Goal: Navigation & Orientation: Find specific page/section

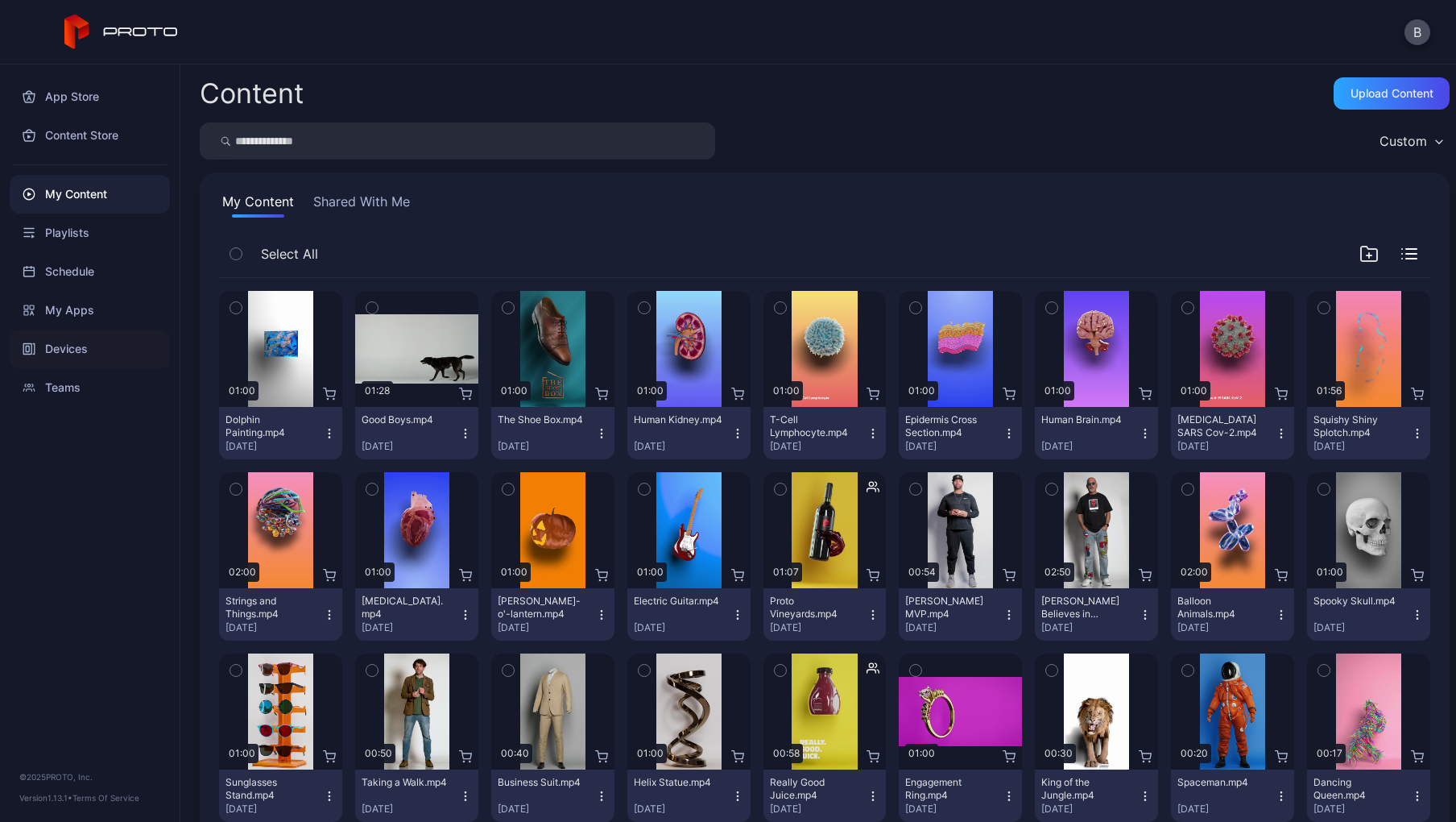
click at [99, 350] on div "Devices" at bounding box center [89, 349] width 160 height 38
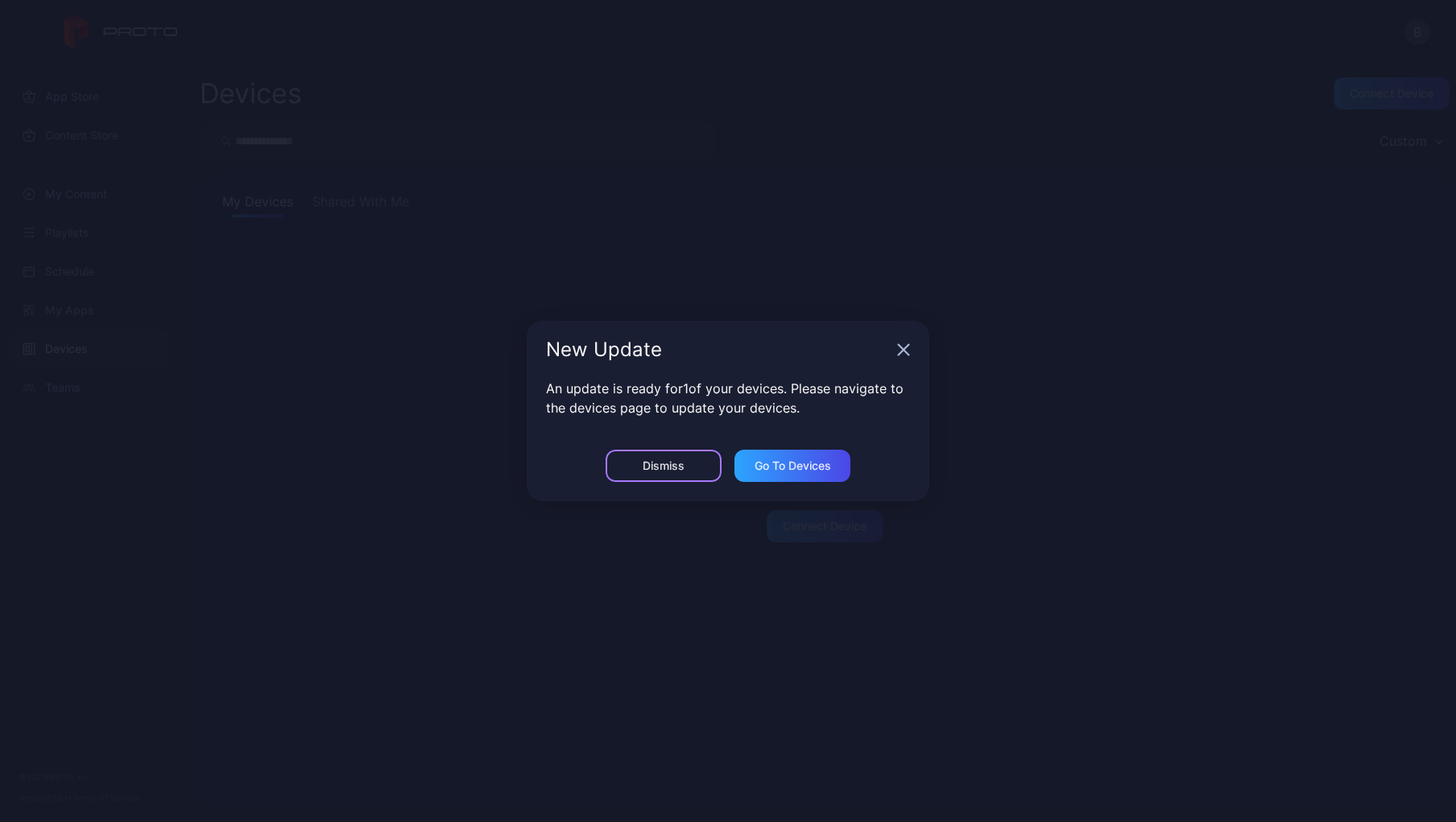
click at [690, 461] on div "Dismiss" at bounding box center [663, 465] width 116 height 32
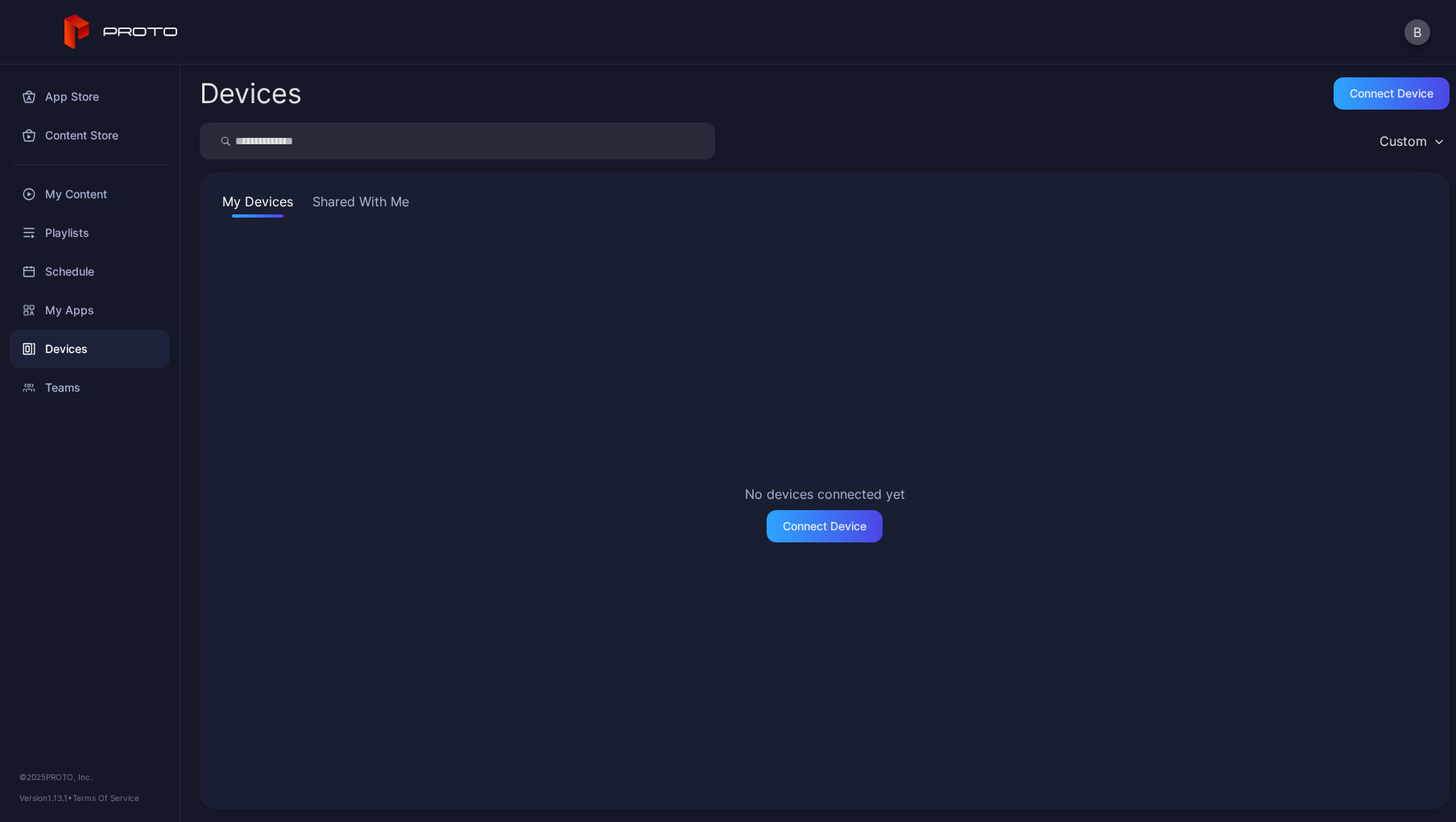
click at [351, 200] on button "Shared With Me" at bounding box center [361, 204] width 103 height 25
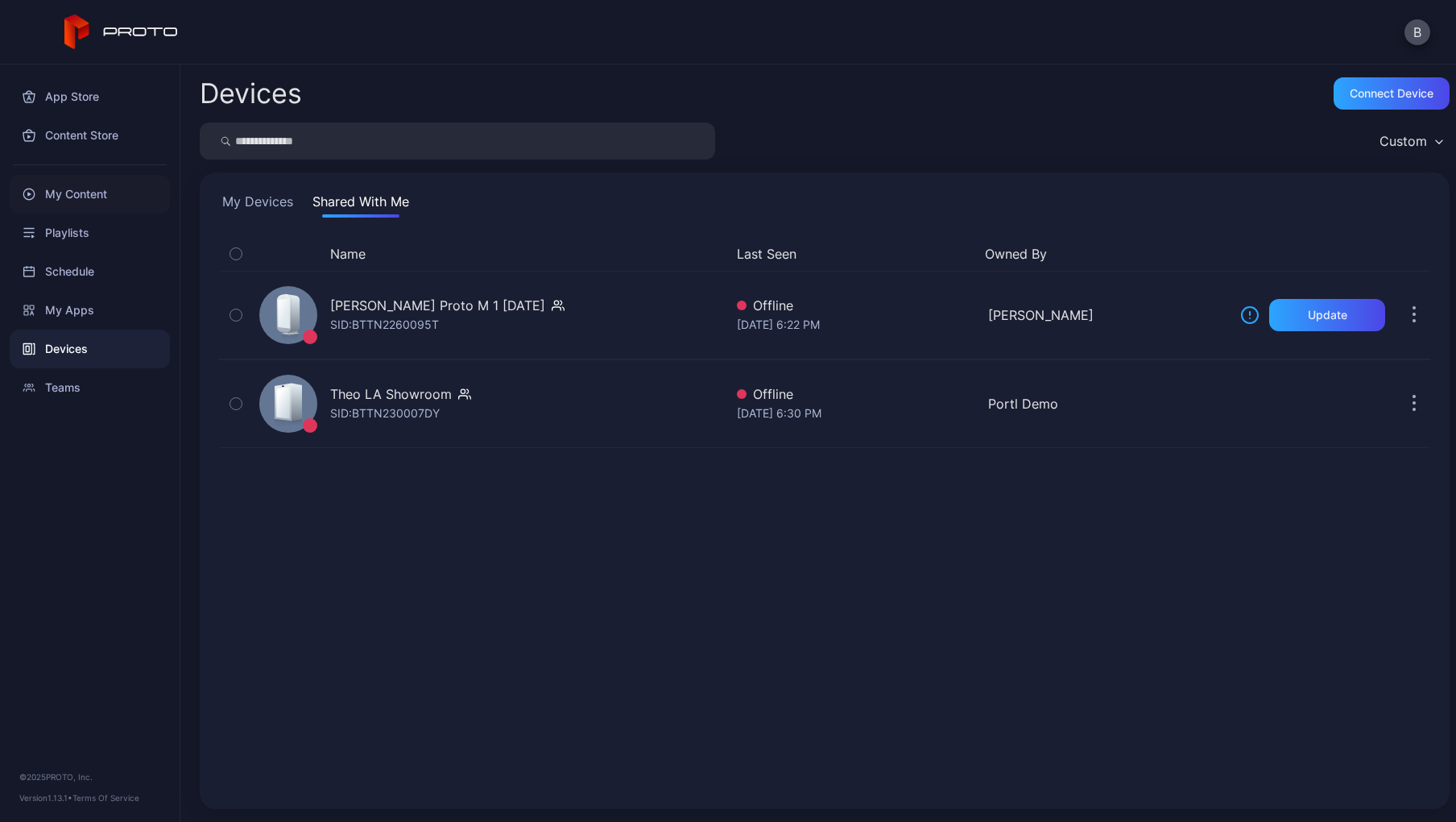
click at [94, 203] on div "My Content" at bounding box center [89, 194] width 160 height 38
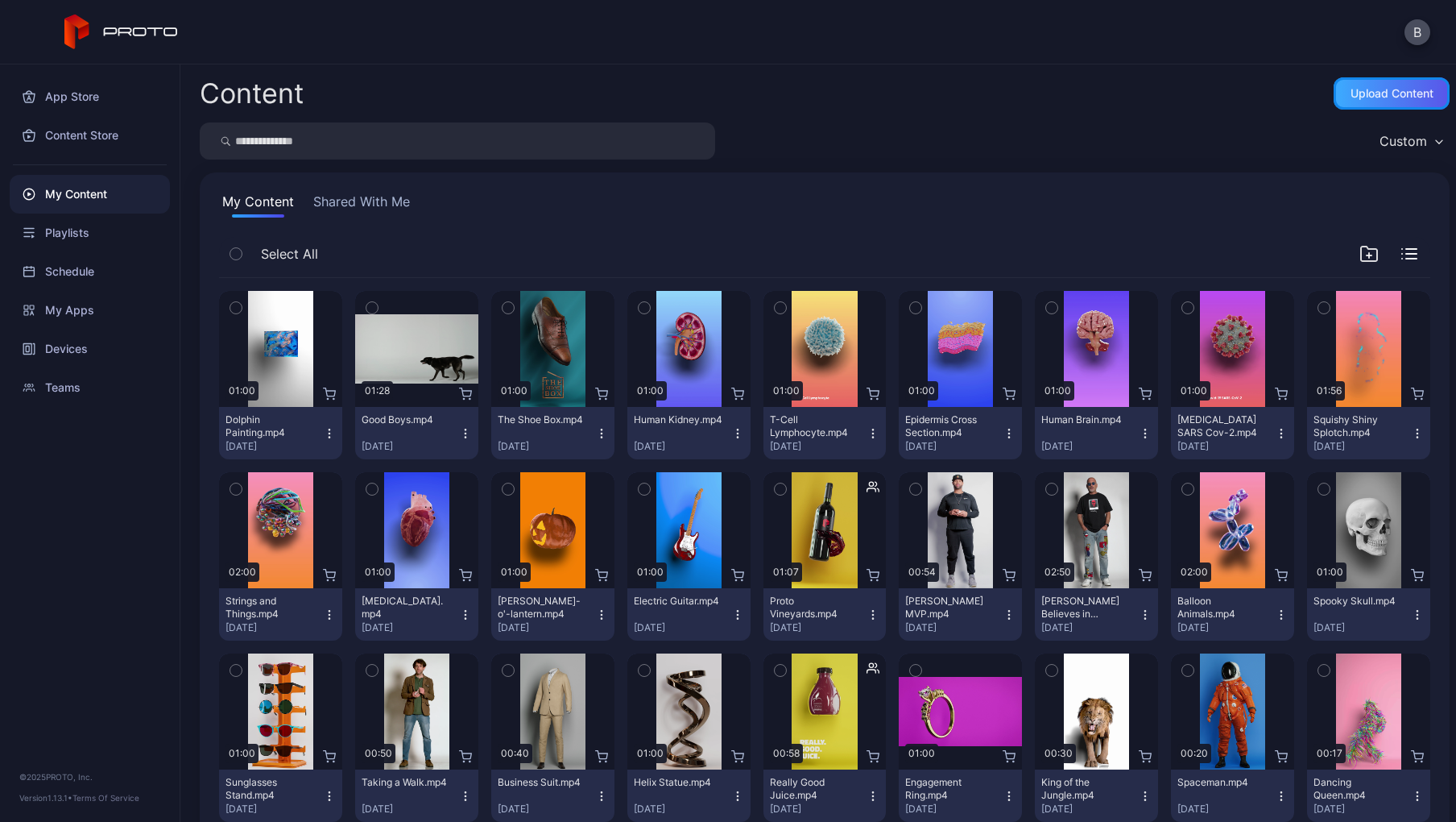
click at [1353, 98] on div "Upload Content" at bounding box center [1391, 93] width 83 height 13
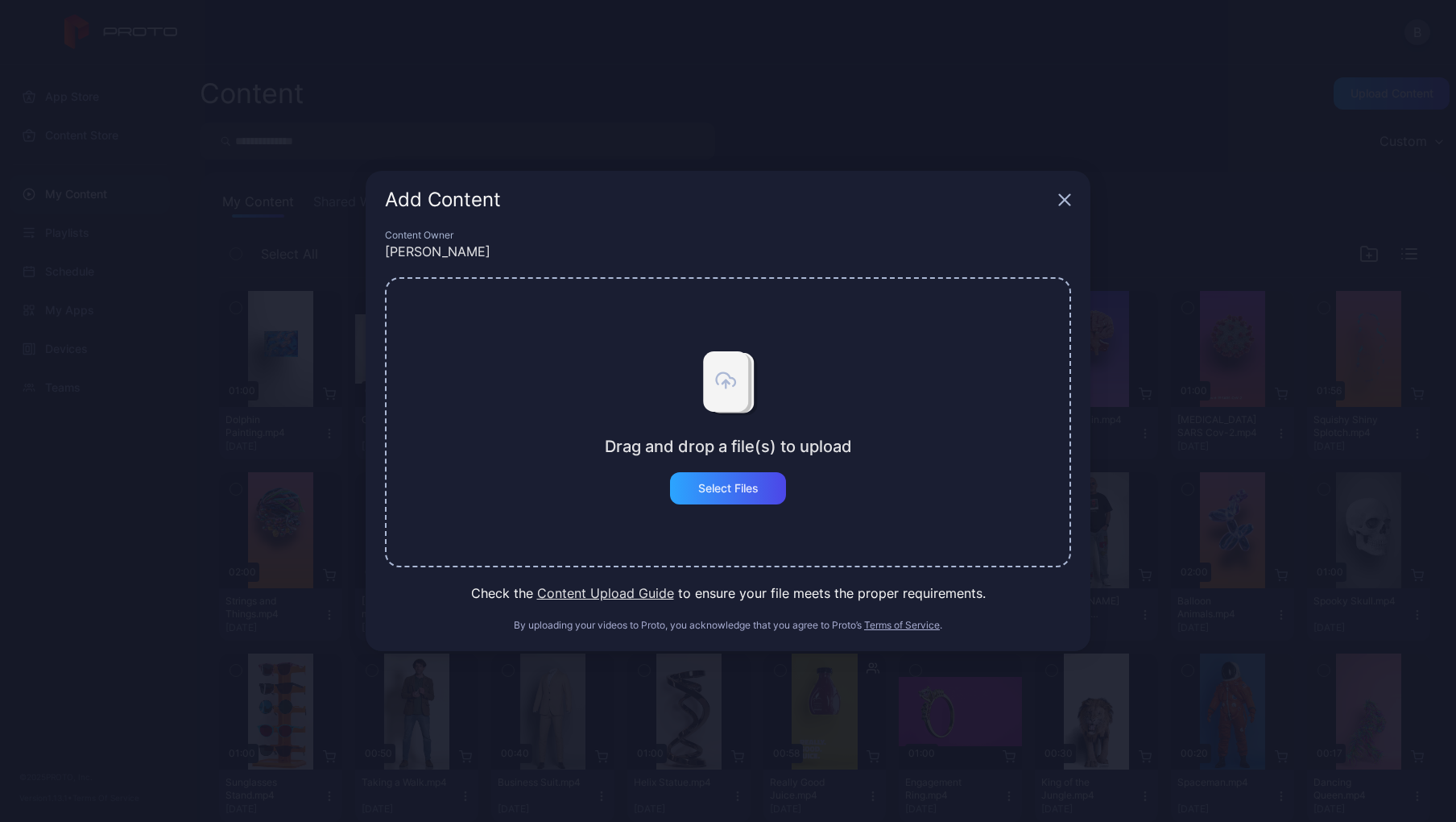
click at [1068, 202] on icon "button" at bounding box center [1064, 199] width 13 height 13
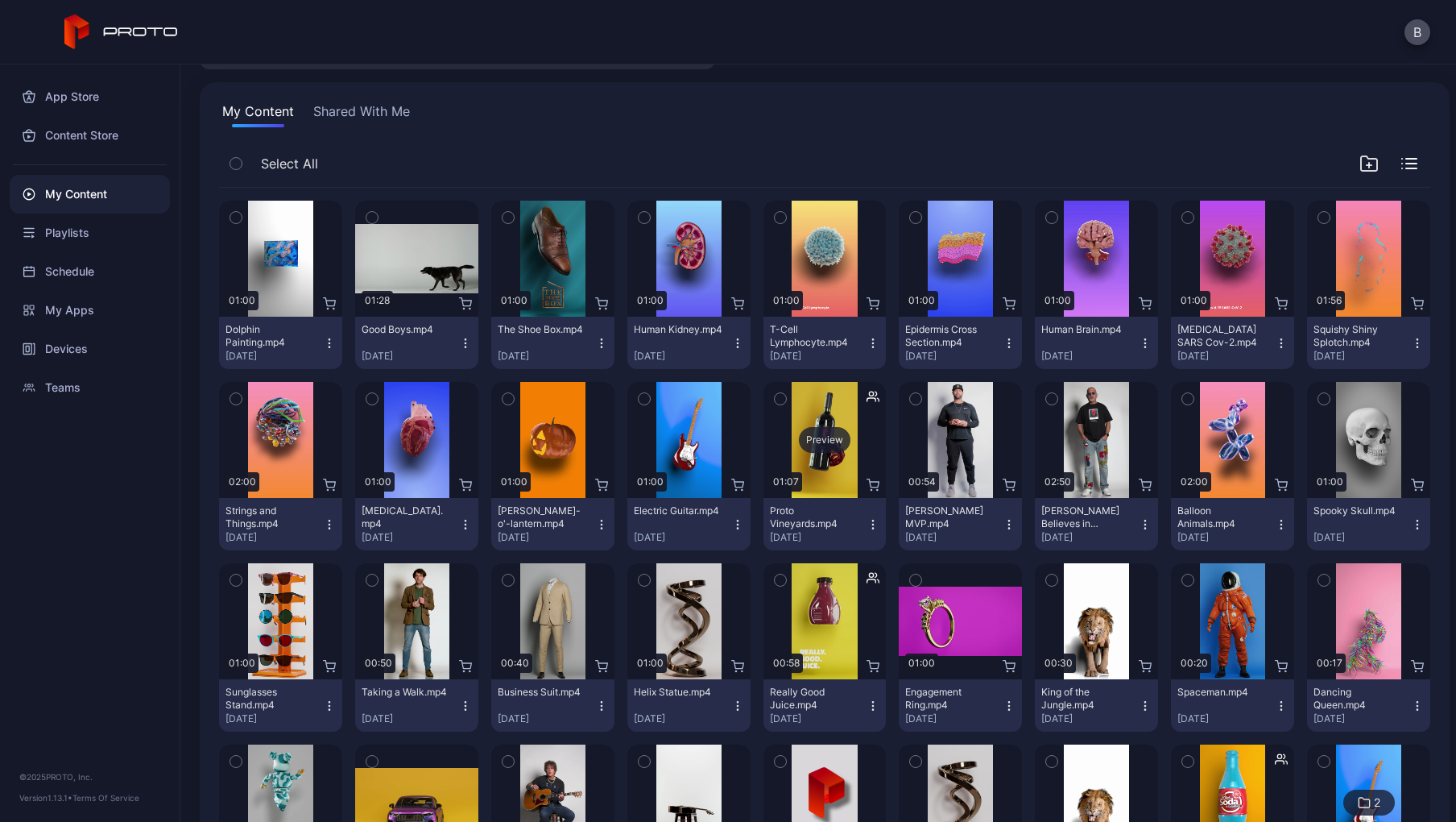
scroll to position [87, 0]
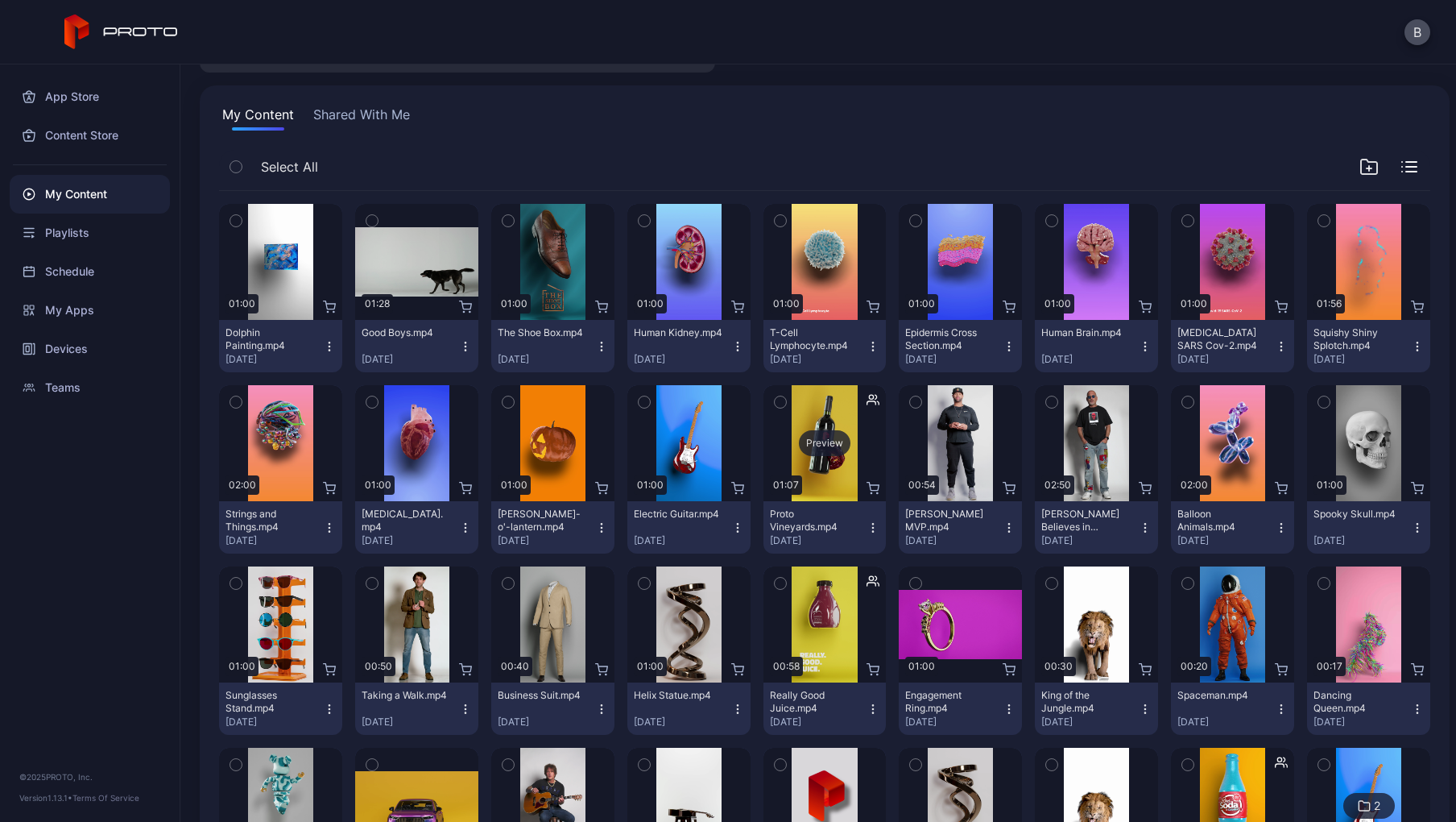
click at [832, 444] on div "Preview" at bounding box center [824, 442] width 52 height 25
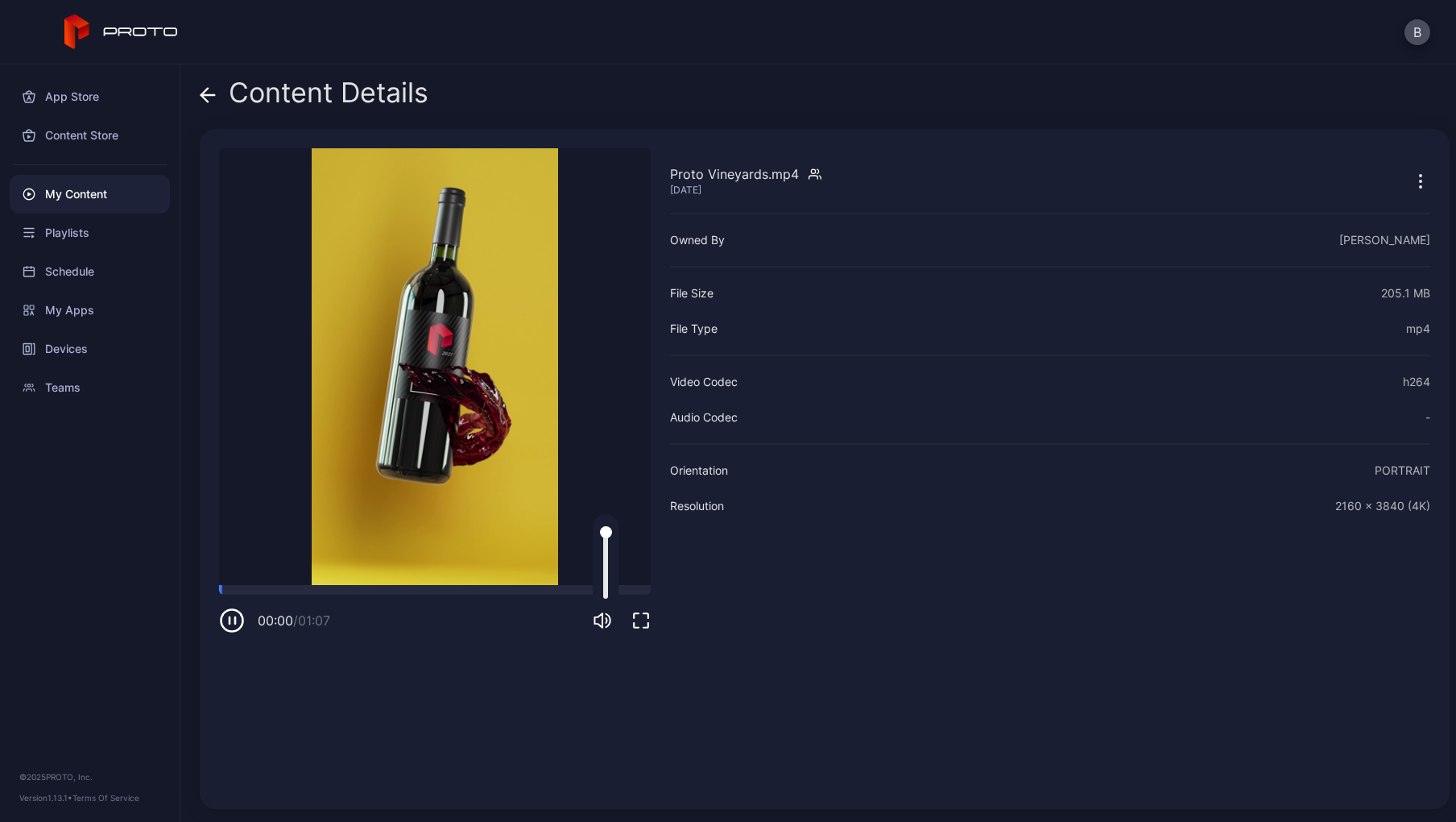
click at [599, 623] on icon "button" at bounding box center [602, 620] width 19 height 19
click at [103, 98] on div "App Store" at bounding box center [89, 96] width 160 height 38
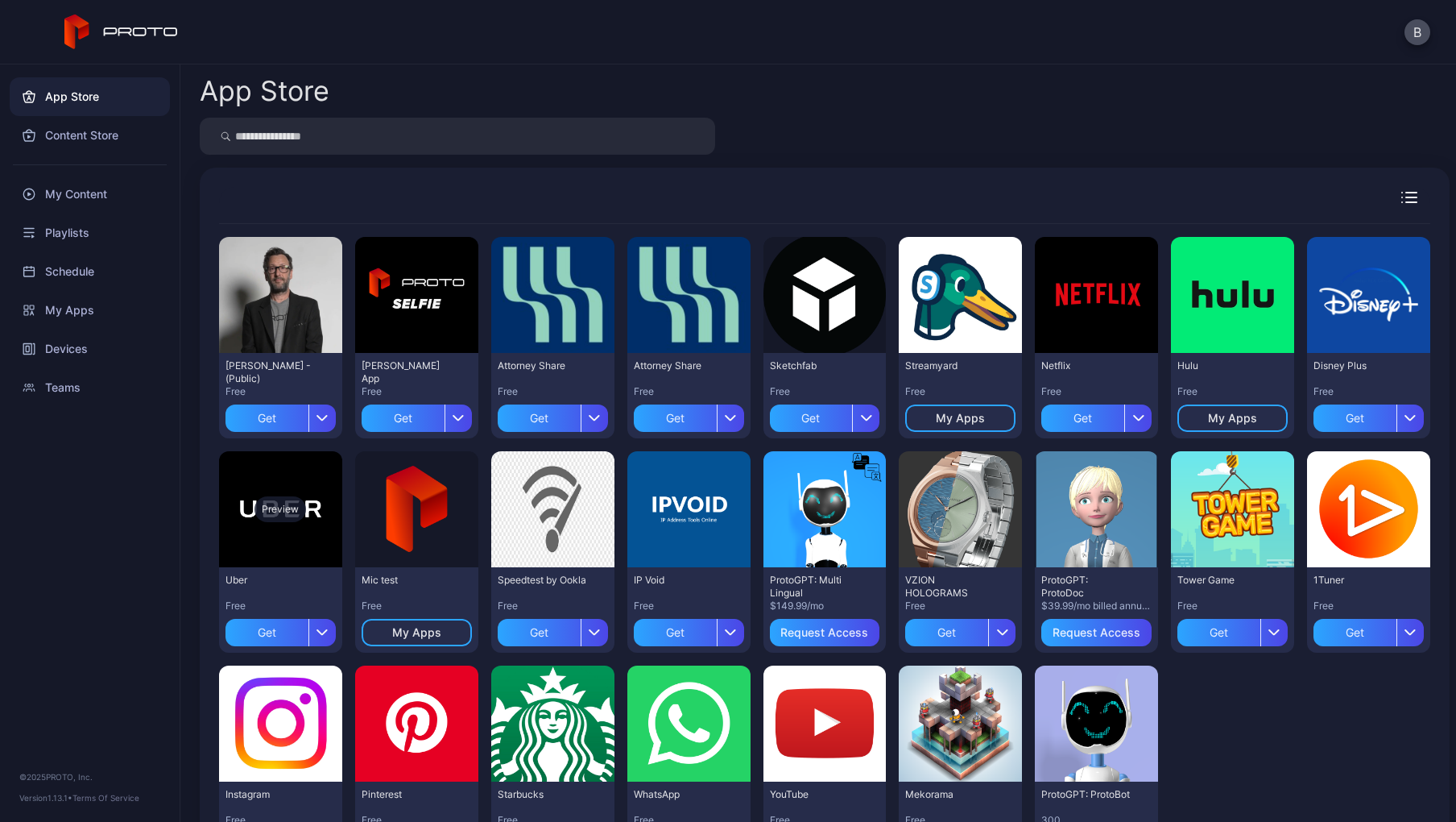
scroll to position [90, 0]
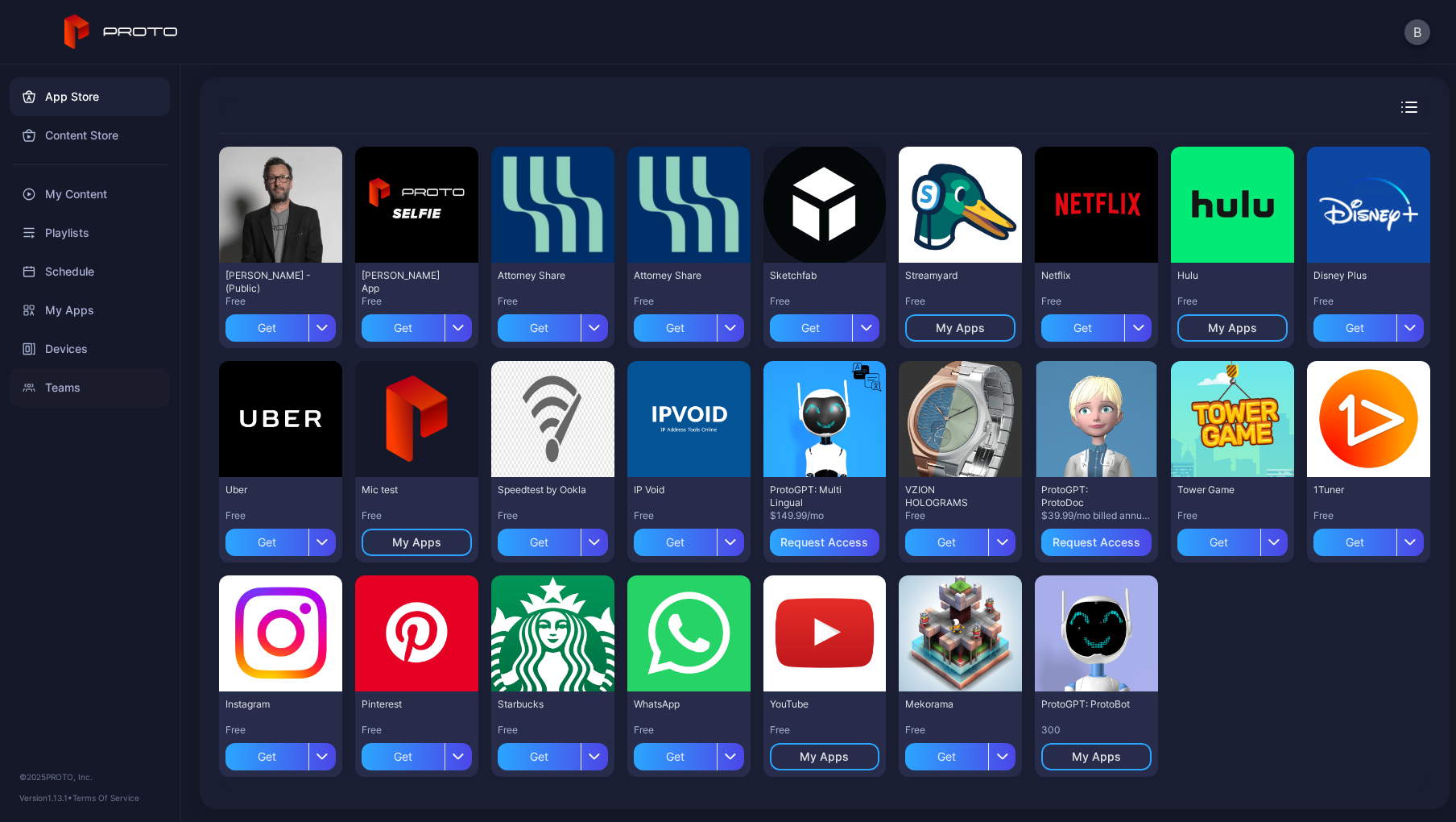
click at [77, 381] on div "Teams" at bounding box center [89, 387] width 160 height 38
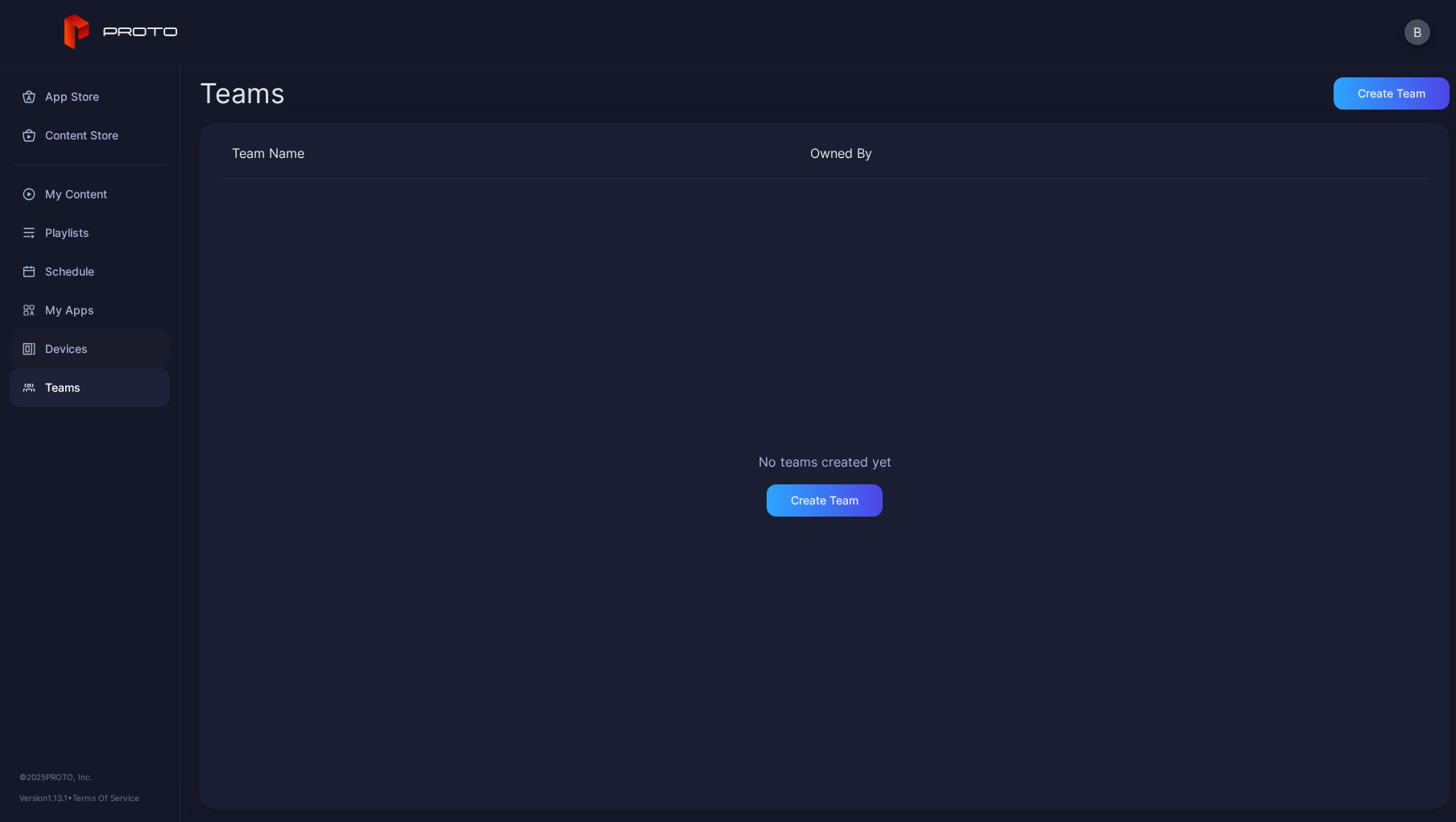
click at [84, 353] on div "Devices" at bounding box center [89, 349] width 160 height 38
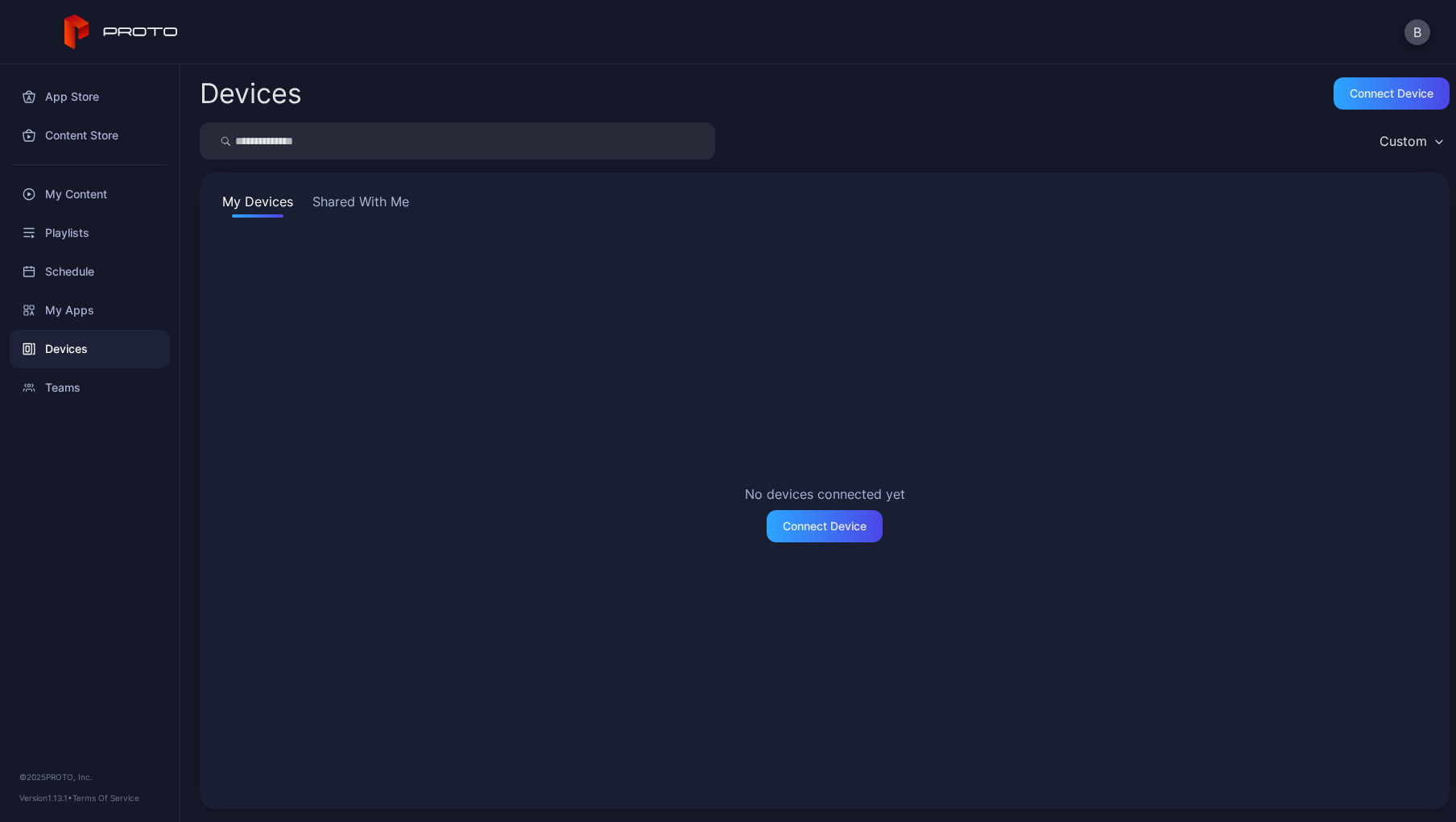
click at [346, 214] on button "Shared With Me" at bounding box center [361, 204] width 103 height 25
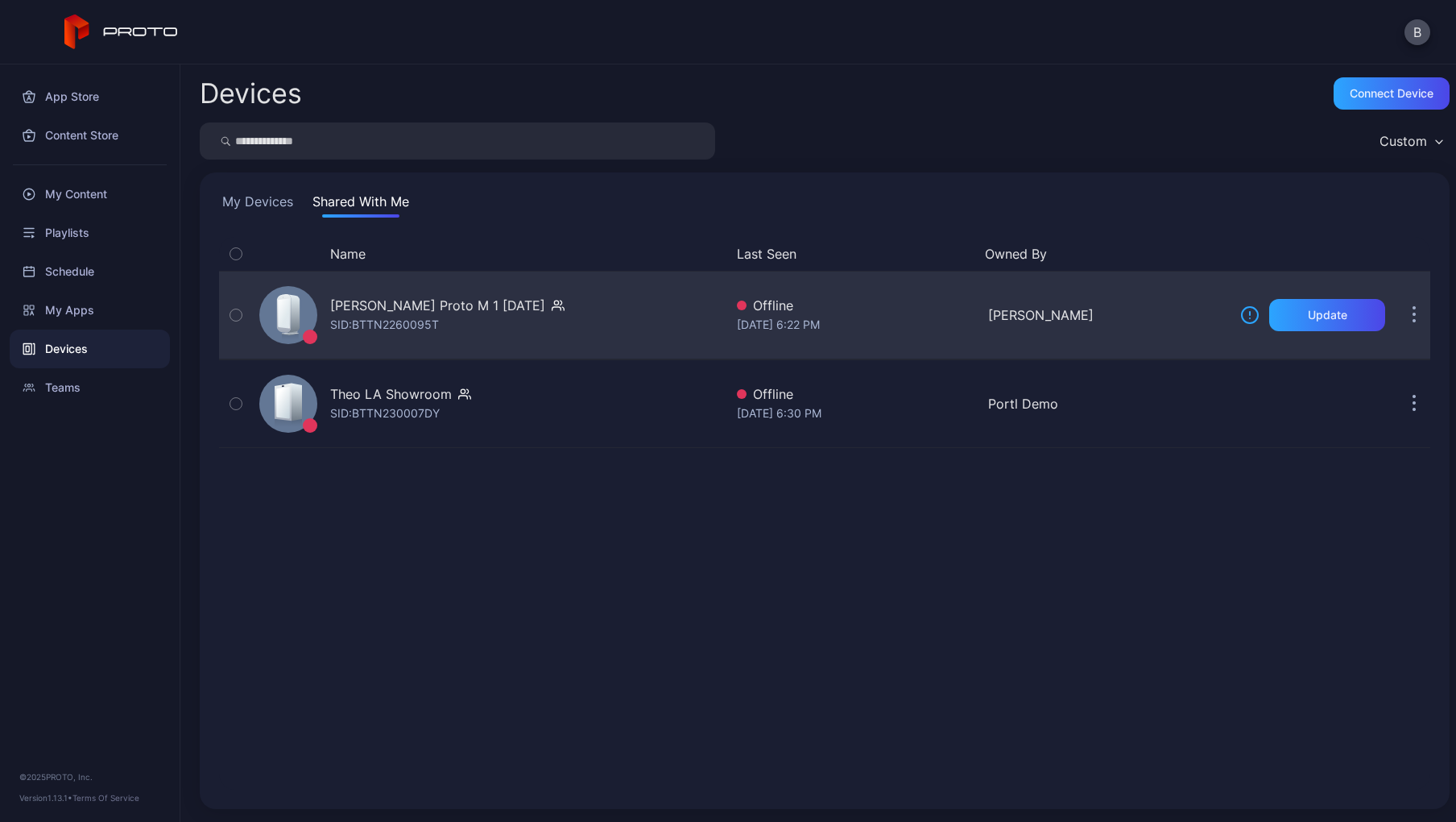
click at [240, 314] on icon "button" at bounding box center [235, 315] width 11 height 17
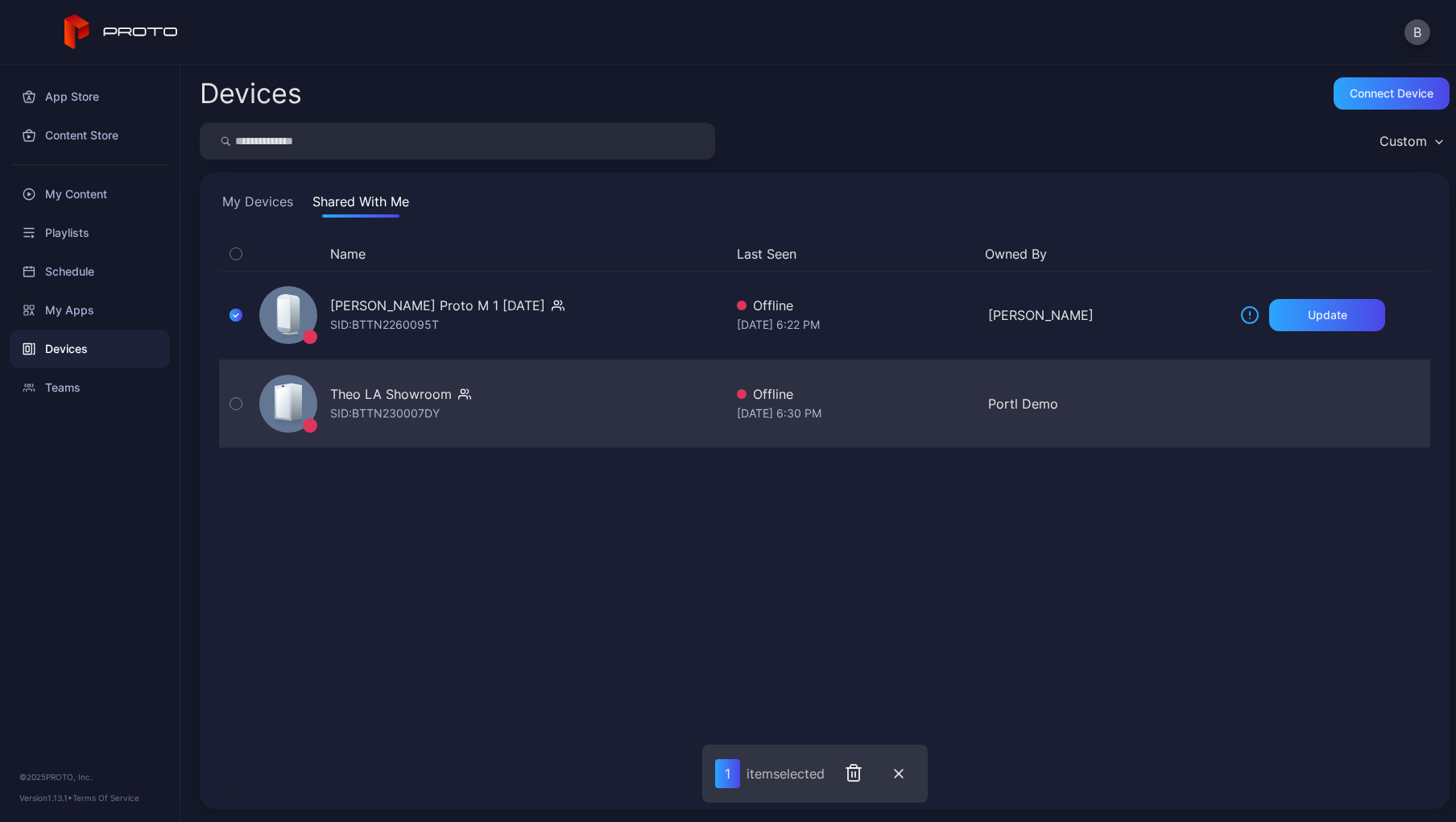
click at [242, 394] on button "button" at bounding box center [236, 403] width 34 height 87
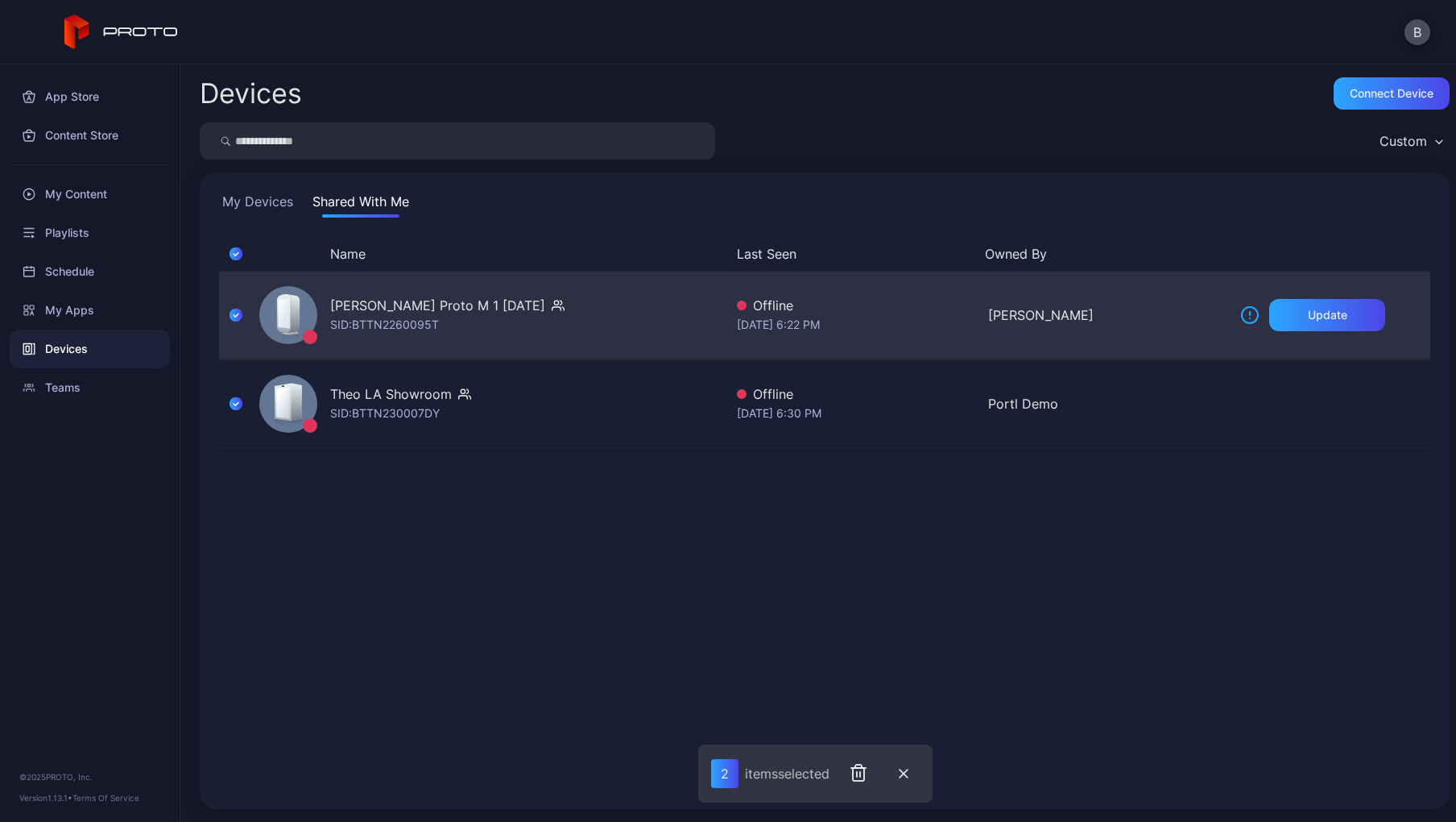
click at [239, 337] on button "button" at bounding box center [236, 314] width 34 height 87
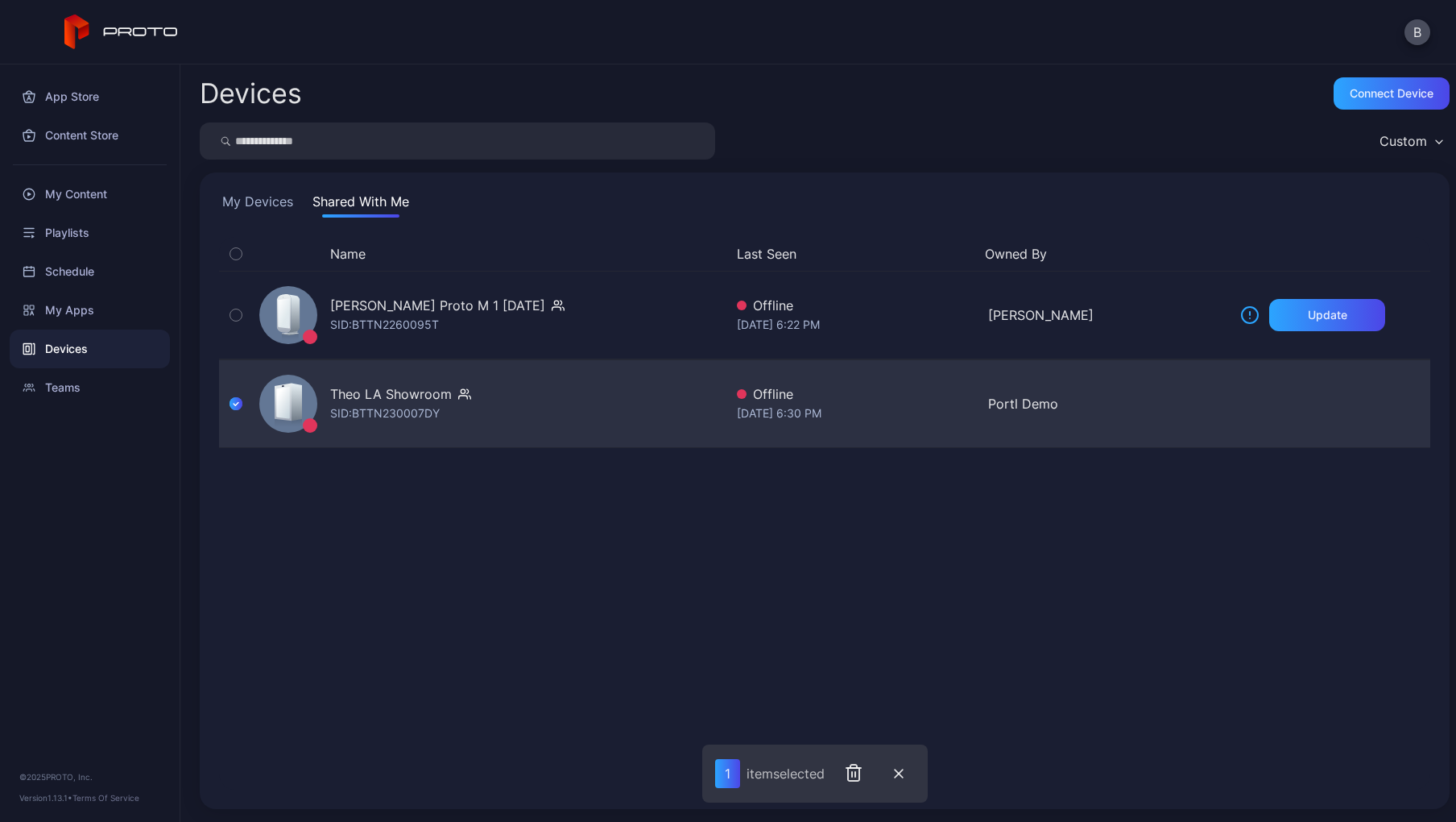
click at [233, 399] on icon "button" at bounding box center [236, 403] width 13 height 17
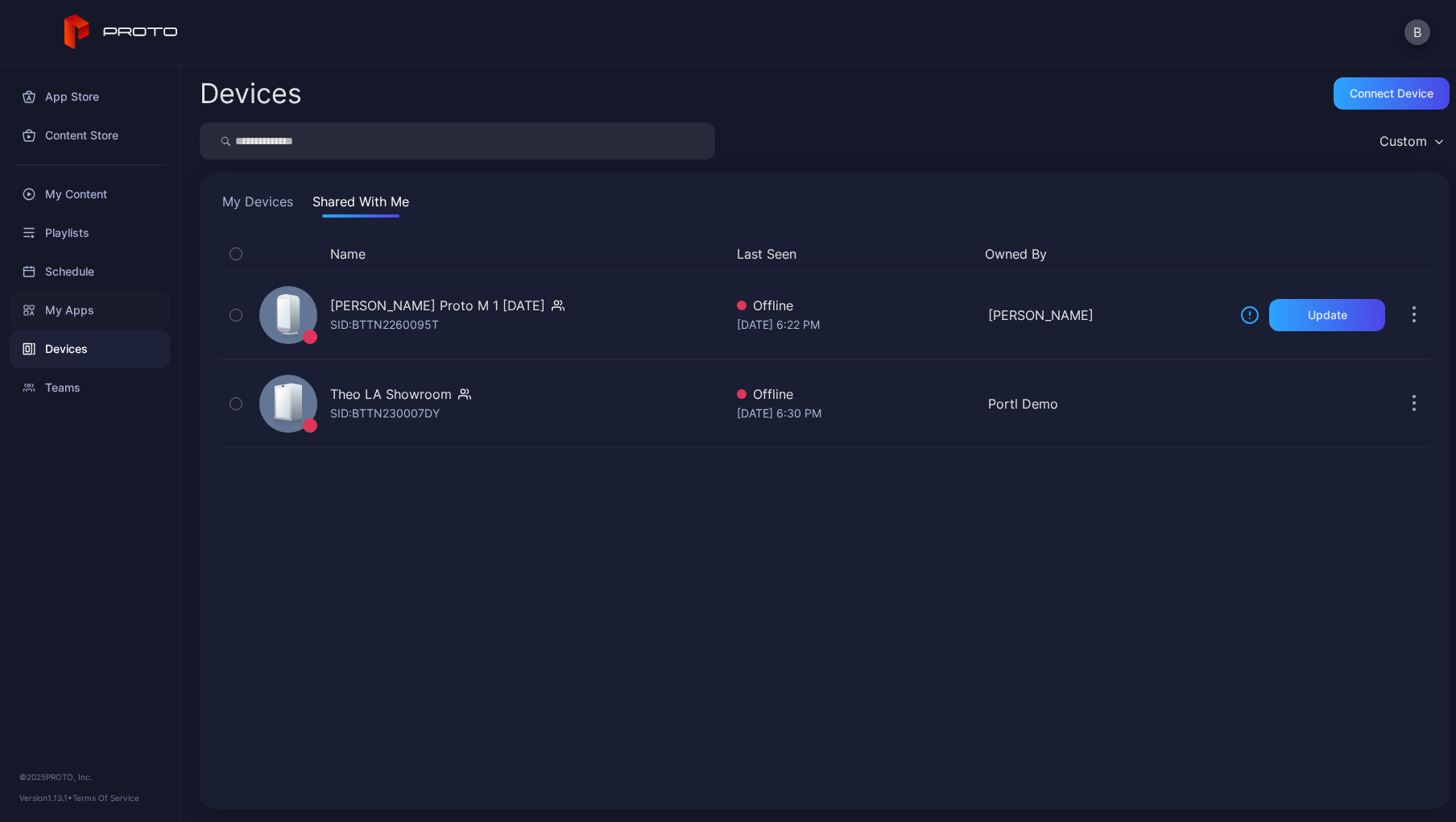
click at [102, 323] on div "My Apps" at bounding box center [89, 310] width 160 height 38
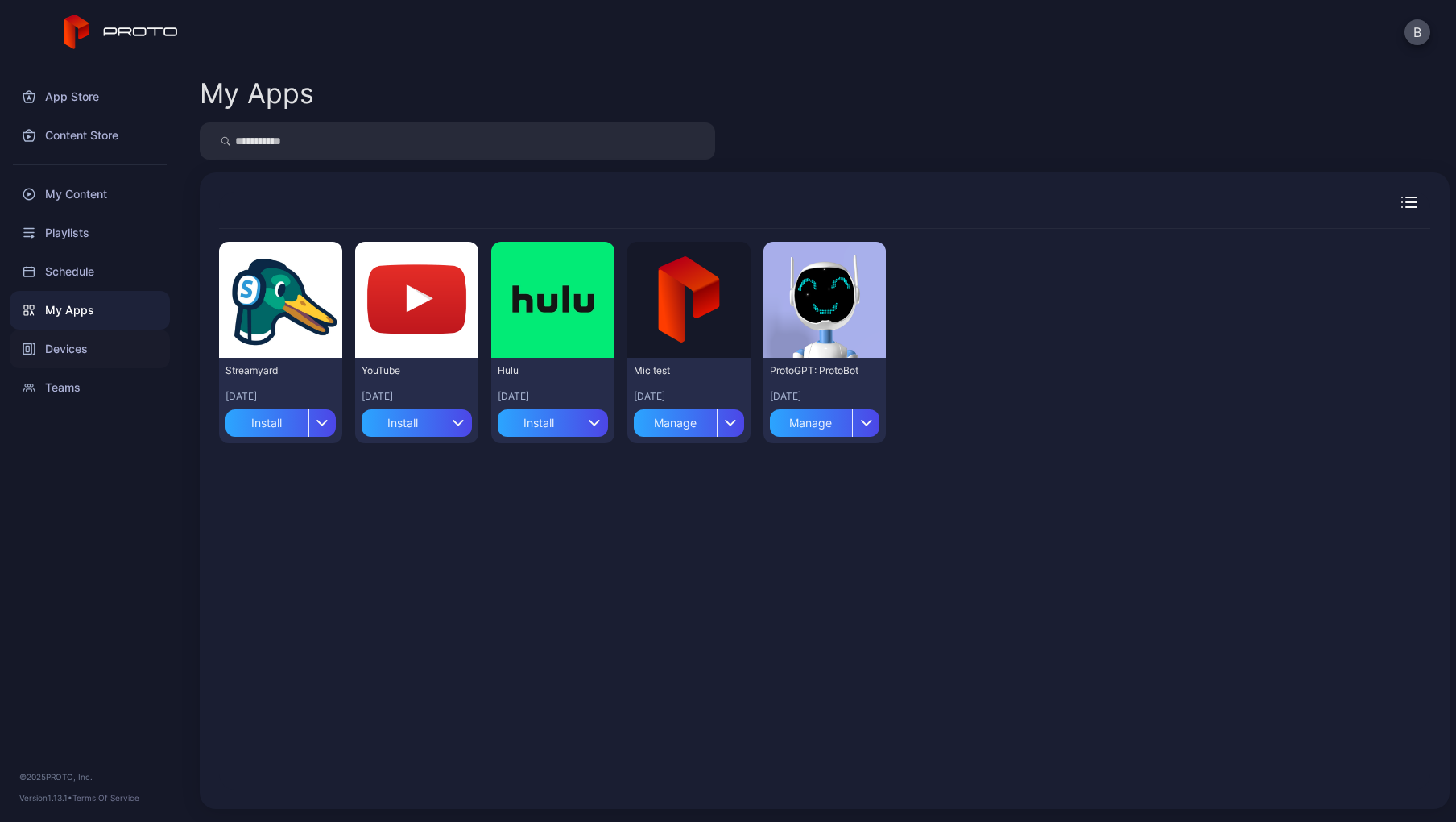
click at [73, 343] on div "Devices" at bounding box center [89, 349] width 160 height 38
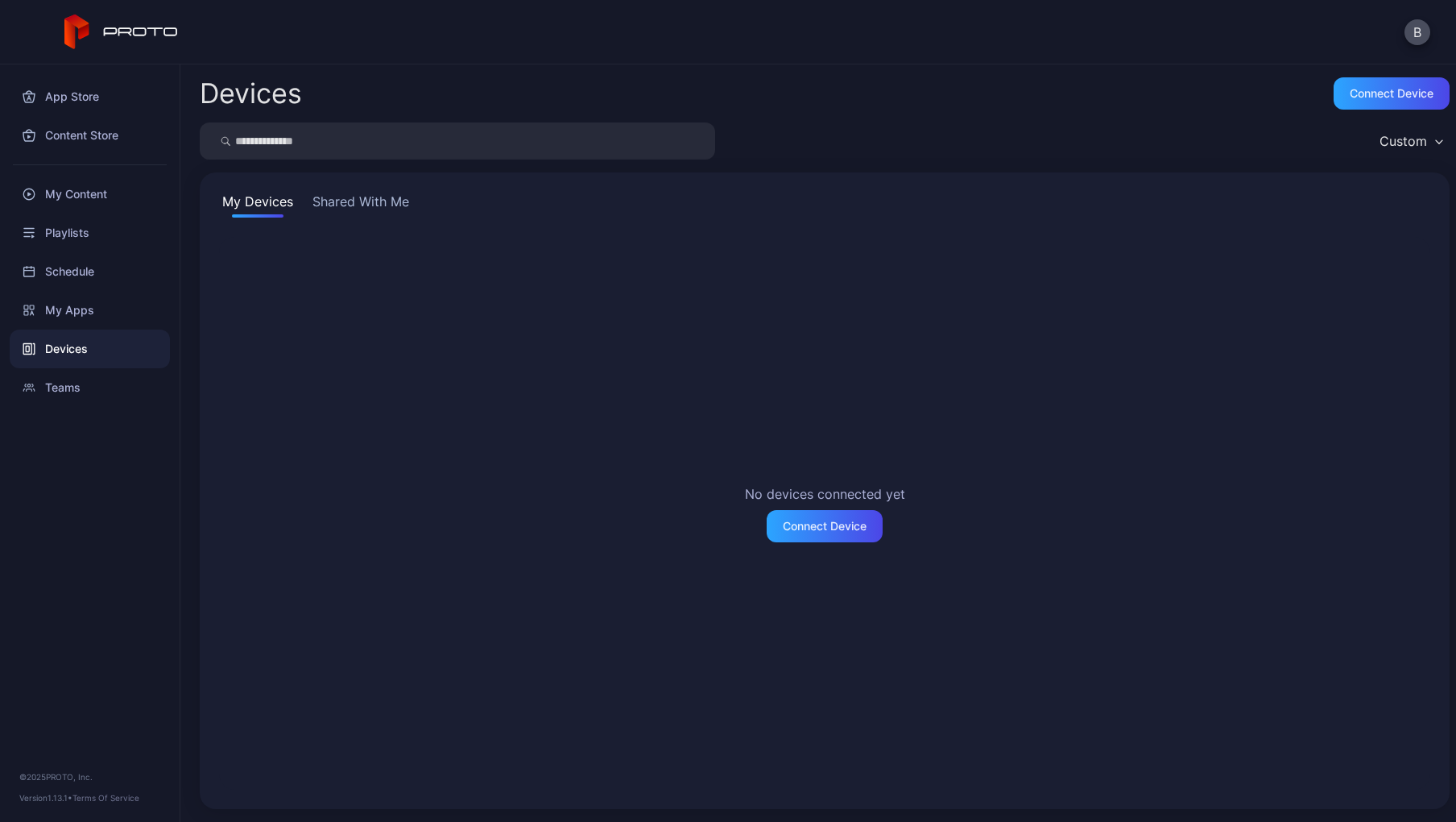
click at [384, 191] on div "My Devices Shared With Me No devices connected yet Connect Device" at bounding box center [824, 491] width 1250 height 637
click at [377, 205] on button "Shared With Me" at bounding box center [361, 204] width 103 height 25
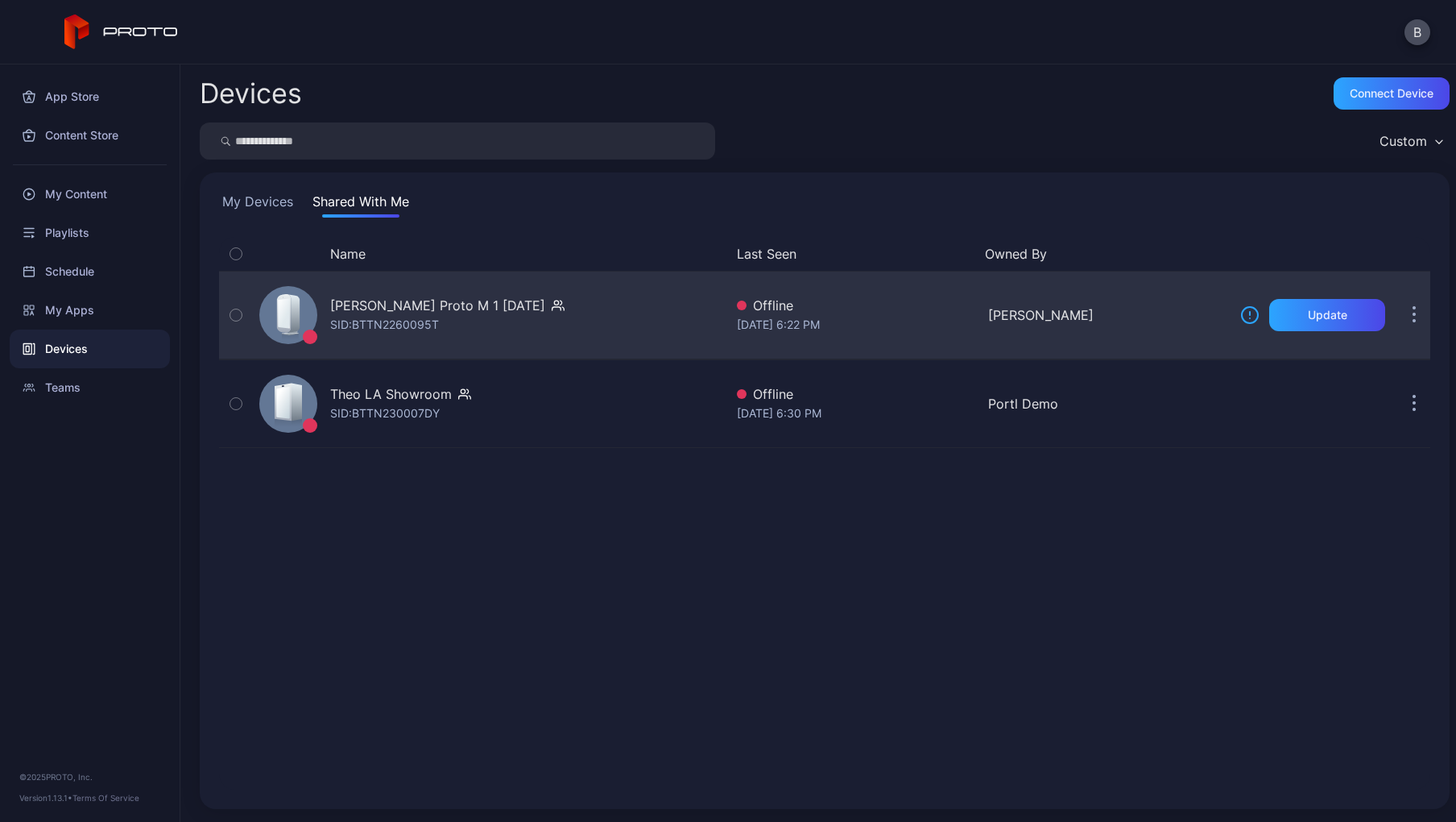
click at [240, 324] on button "button" at bounding box center [236, 314] width 34 height 87
click at [235, 316] on icon "button" at bounding box center [236, 316] width 5 height 3
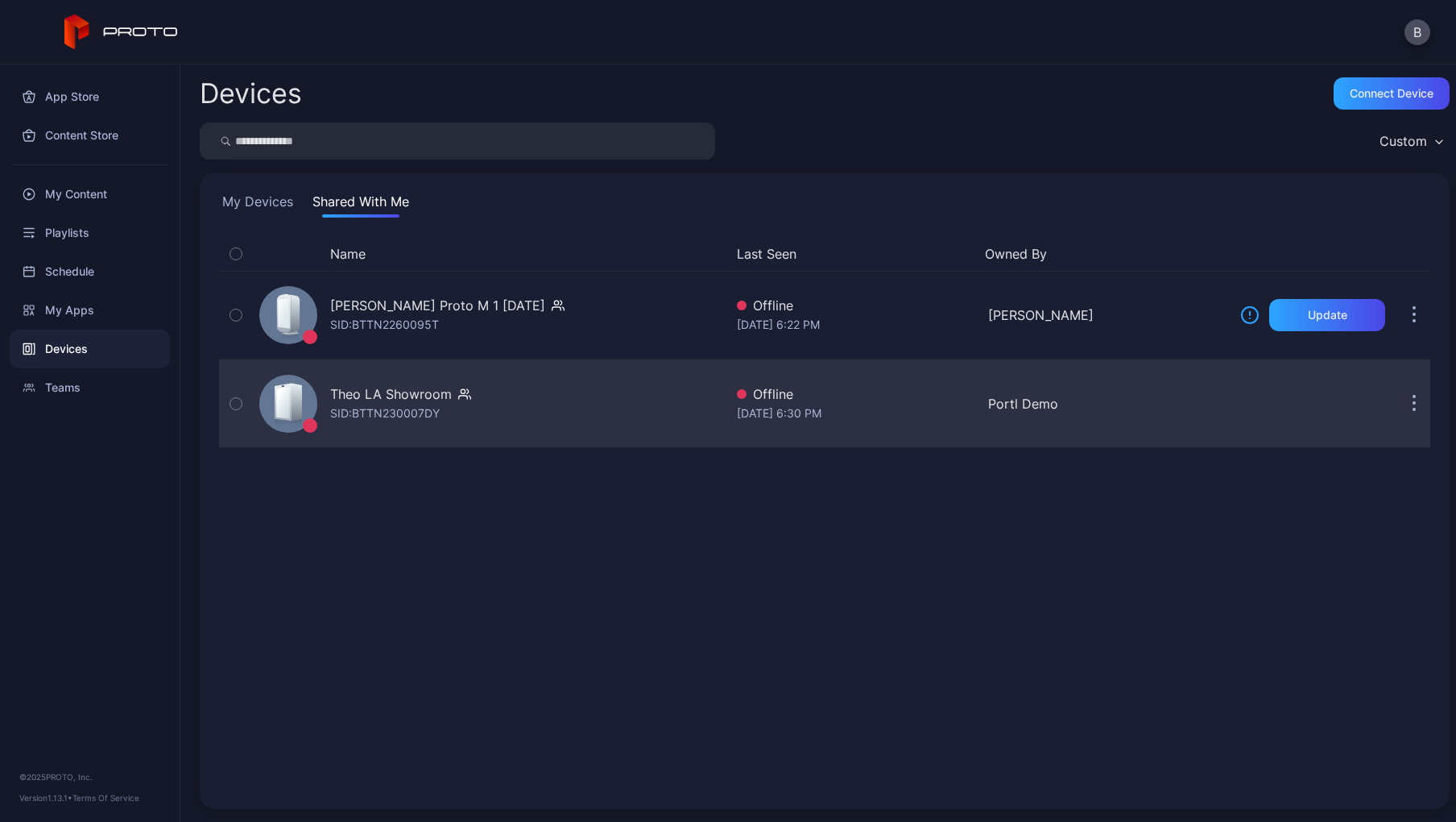
click at [239, 406] on icon "button" at bounding box center [235, 403] width 11 height 17
click at [239, 404] on icon "button" at bounding box center [236, 403] width 13 height 17
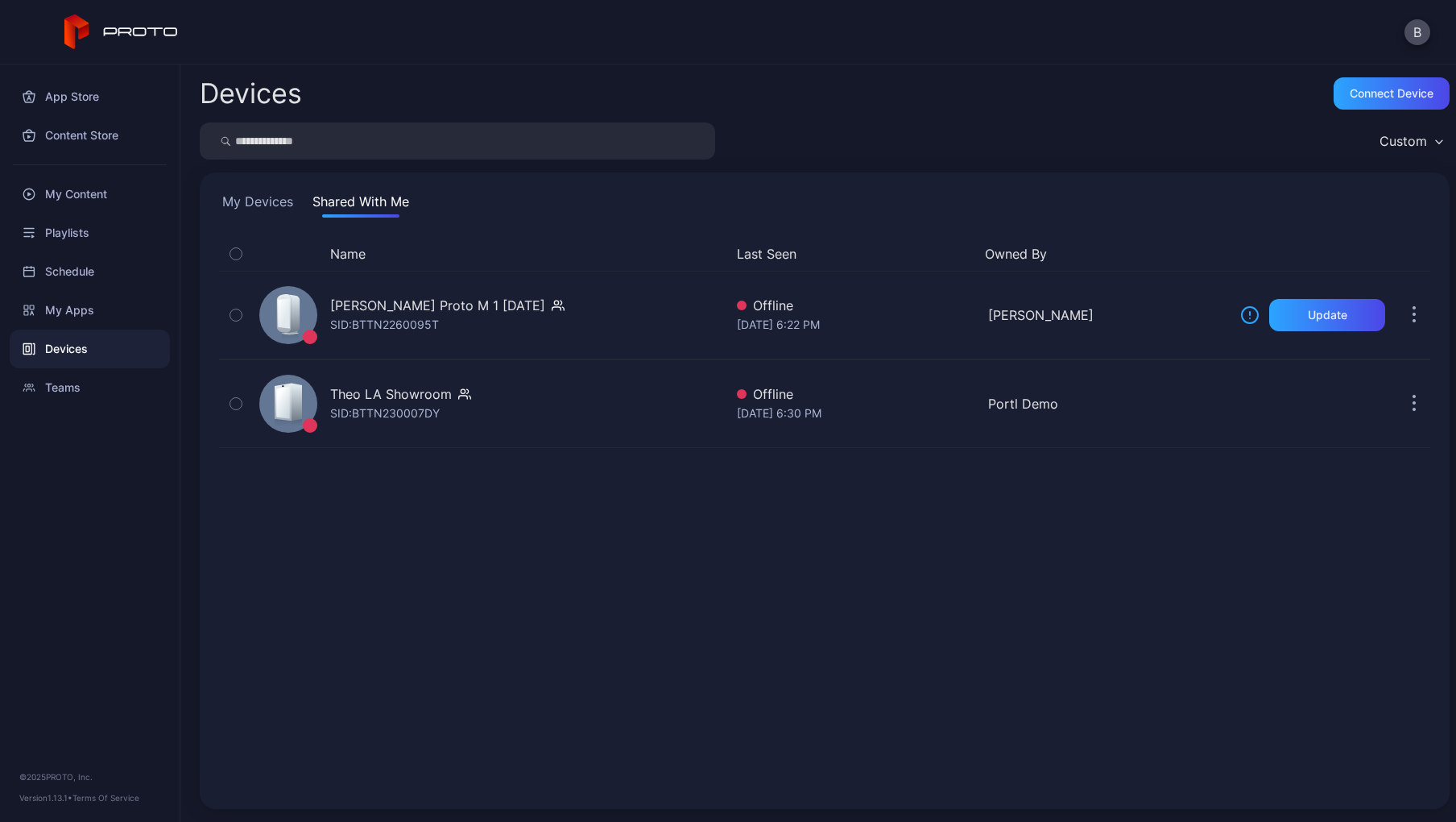
click at [171, 334] on div "App Store Content Store My Content Playlists Schedule My Apps Devices Teams" at bounding box center [89, 236] width 179 height 343
